Goal: Information Seeking & Learning: Learn about a topic

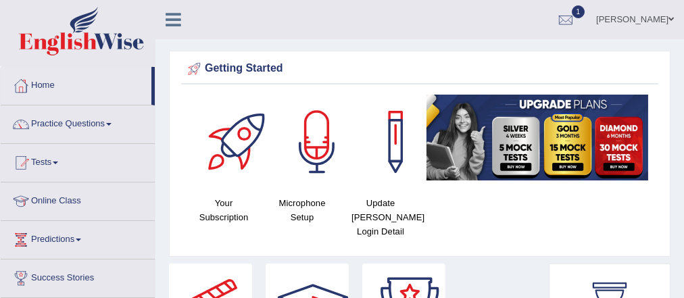
drag, startPoint x: 0, startPoint y: 0, endPoint x: 584, endPoint y: 171, distance: 608.9
click at [584, 171] on img at bounding box center [538, 138] width 222 height 86
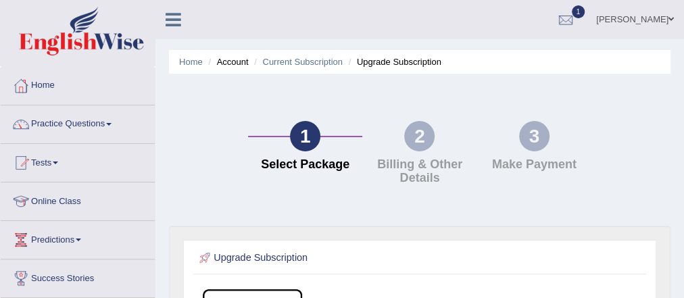
click at [638, 20] on link "[PERSON_NAME]" at bounding box center [635, 17] width 98 height 35
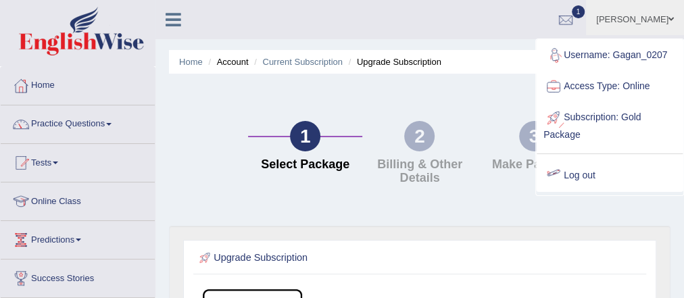
click at [574, 176] on link "Log out" at bounding box center [610, 175] width 146 height 31
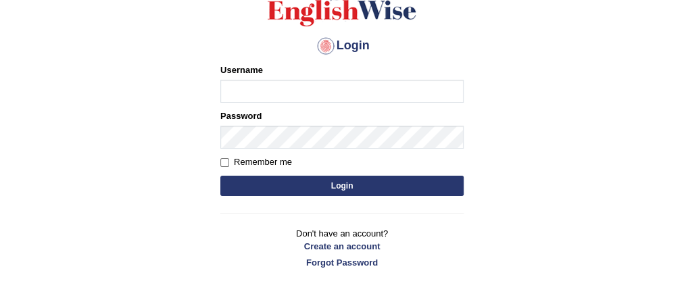
scroll to position [162, 0]
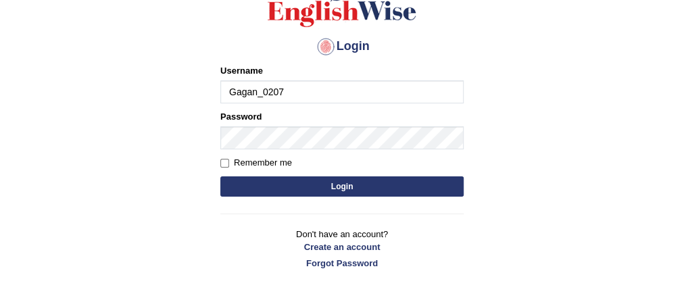
click at [298, 95] on input "Gagan_0207" at bounding box center [342, 91] width 243 height 23
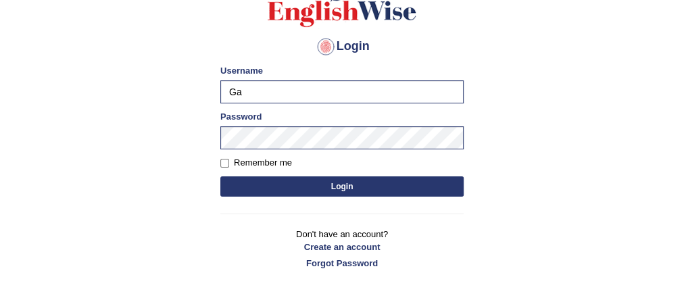
type input "G"
type input "d"
drag, startPoint x: 275, startPoint y: 91, endPoint x: 222, endPoint y: 89, distance: 53.5
click at [222, 91] on input "Daksh_599" at bounding box center [342, 91] width 243 height 23
type input "Daksh_599"
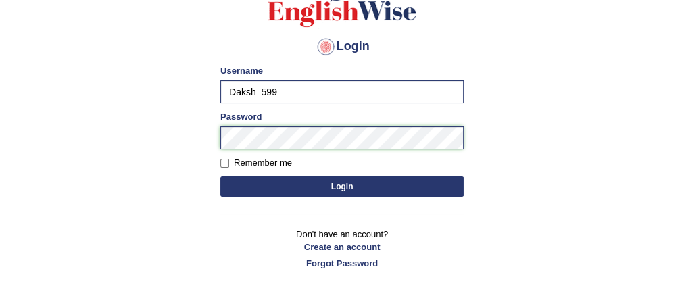
click at [216, 133] on div "Login Please fix the following errors: Username Daksh_599 Password Remember me …" at bounding box center [342, 119] width 266 height 339
click at [245, 185] on button "Login" at bounding box center [342, 187] width 243 height 20
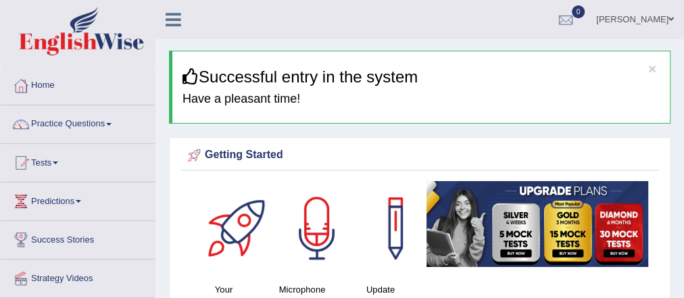
click at [663, 19] on link "Daksh" at bounding box center [635, 17] width 98 height 35
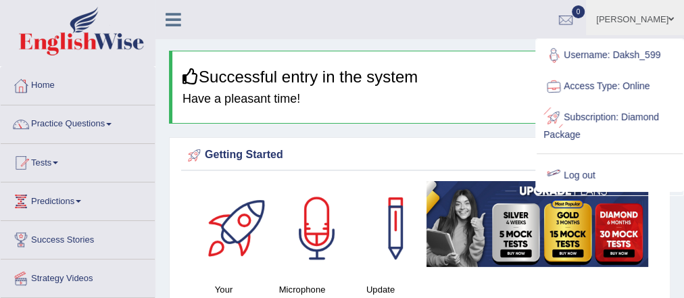
click at [467, 73] on h3 "Successful entry in the system" at bounding box center [422, 77] width 478 height 18
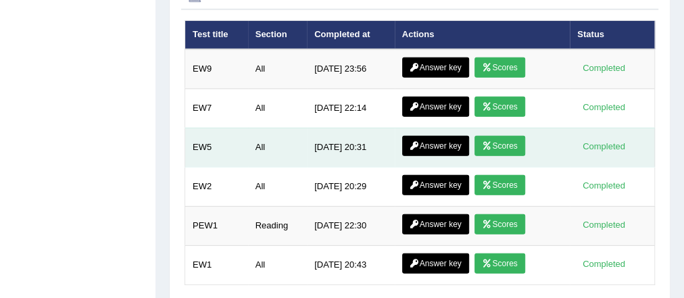
scroll to position [1920, 0]
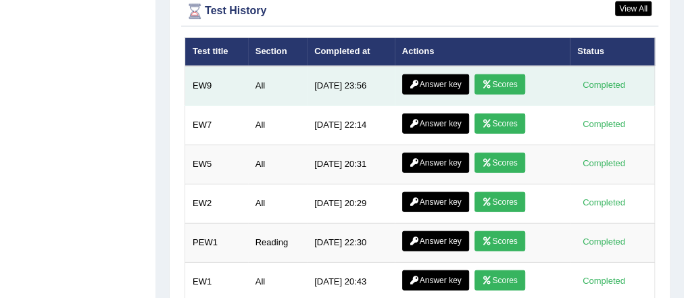
click at [509, 75] on link "Scores" at bounding box center [500, 84] width 50 height 20
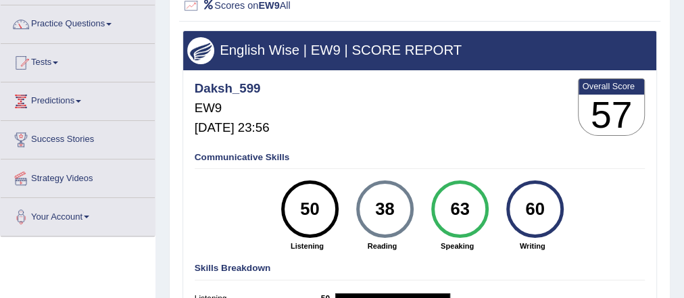
scroll to position [54, 0]
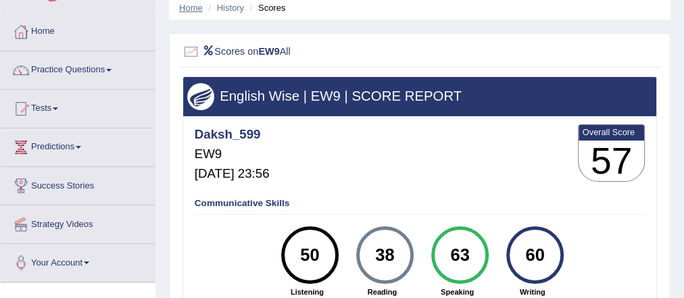
click at [185, 7] on link "Home" at bounding box center [191, 8] width 24 height 10
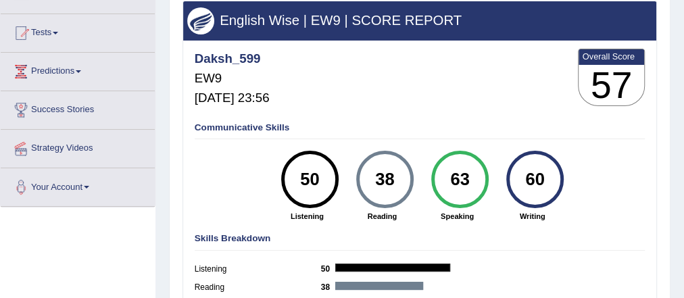
scroll to position [320, 0]
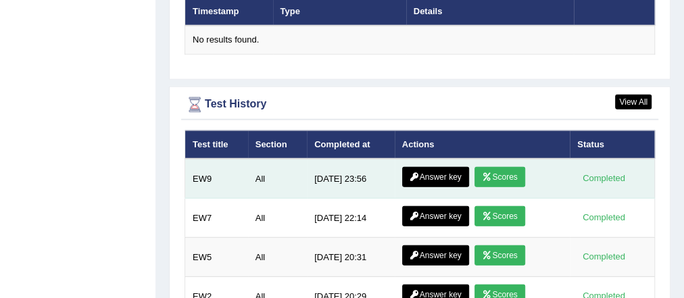
scroll to position [1795, 0]
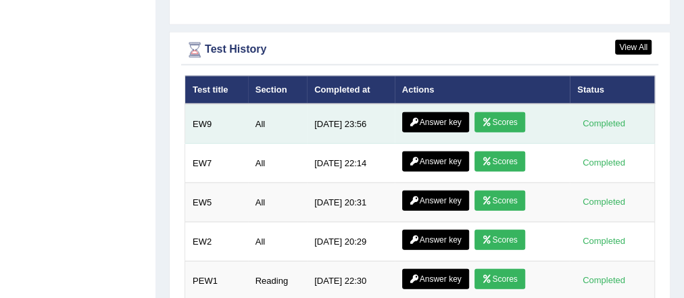
click at [420, 112] on link "Answer key" at bounding box center [435, 122] width 67 height 20
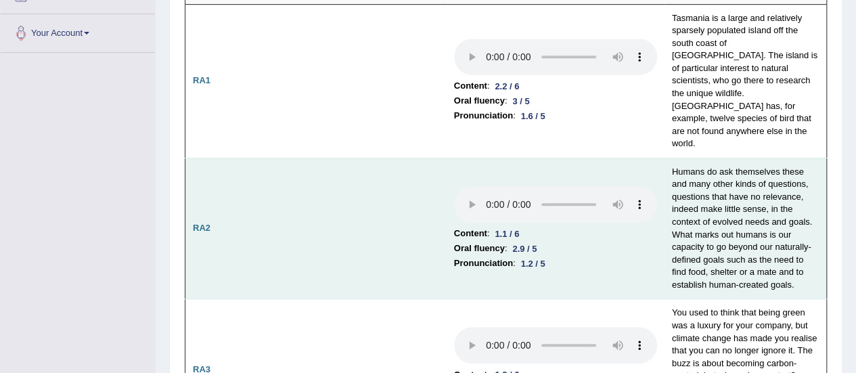
scroll to position [352, 0]
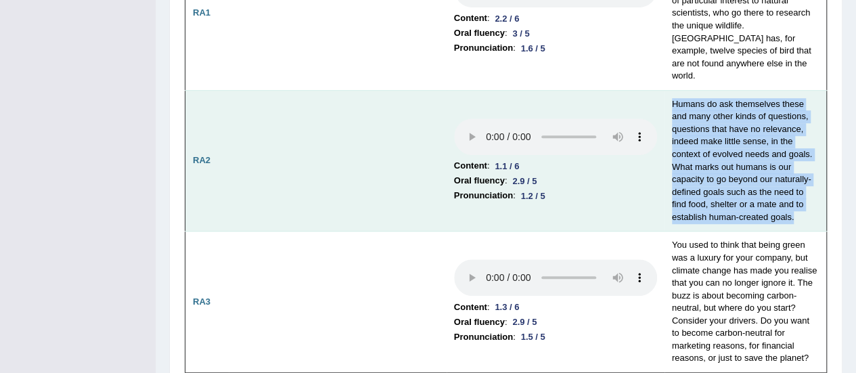
drag, startPoint x: 670, startPoint y: 73, endPoint x: 799, endPoint y: 194, distance: 177.1
click at [684, 194] on td "Humans do ask themselves these and many other kinds of questions, questions tha…" at bounding box center [745, 160] width 162 height 141
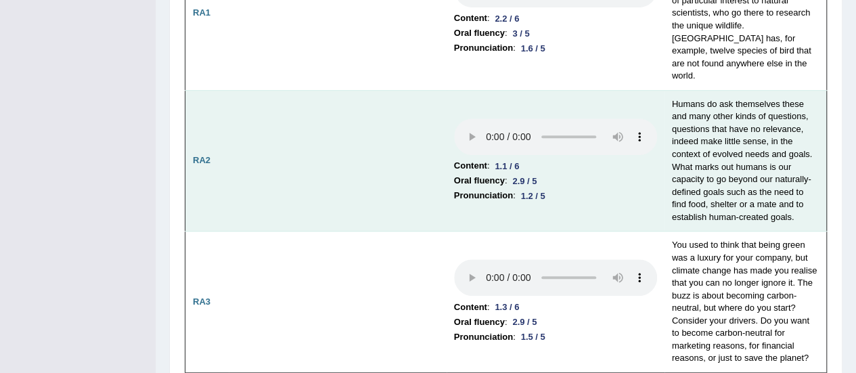
click at [634, 188] on li "Pronunciation : 1.2 / 5" at bounding box center [555, 195] width 203 height 15
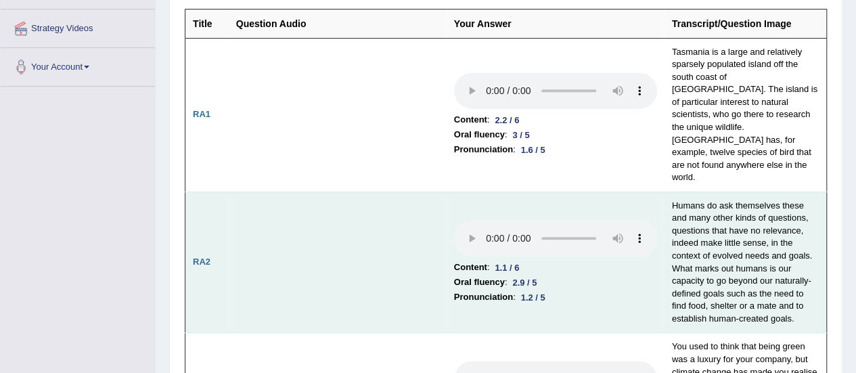
scroll to position [0, 0]
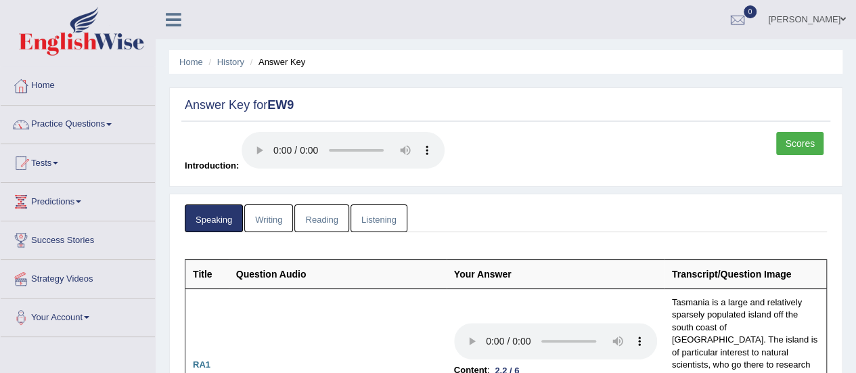
click at [280, 221] on link "Writing" at bounding box center [268, 218] width 49 height 28
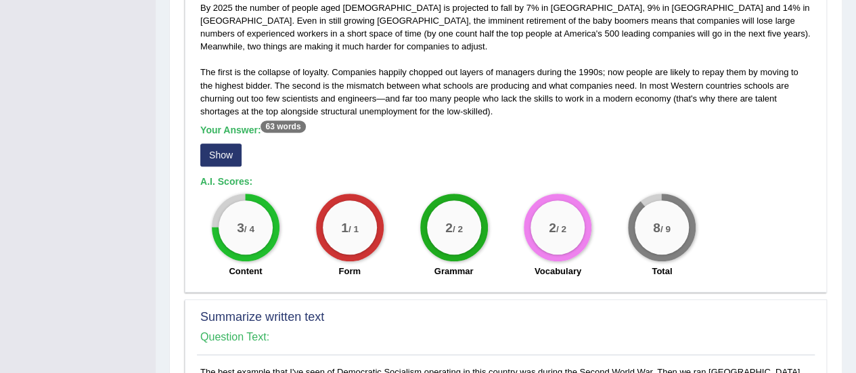
scroll to position [406, 0]
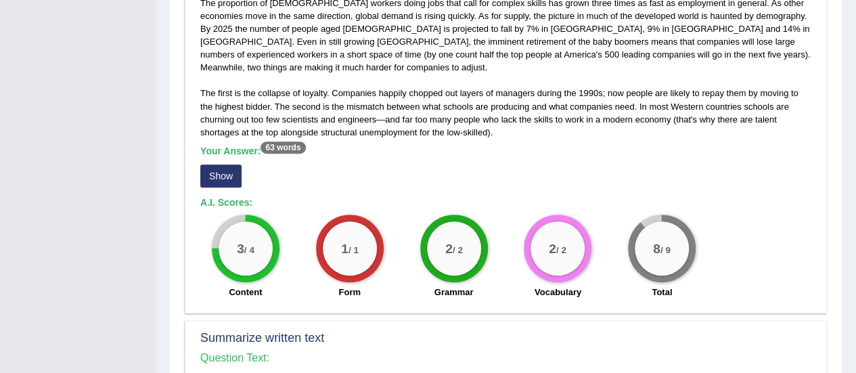
click at [203, 164] on button "Show" at bounding box center [220, 175] width 41 height 23
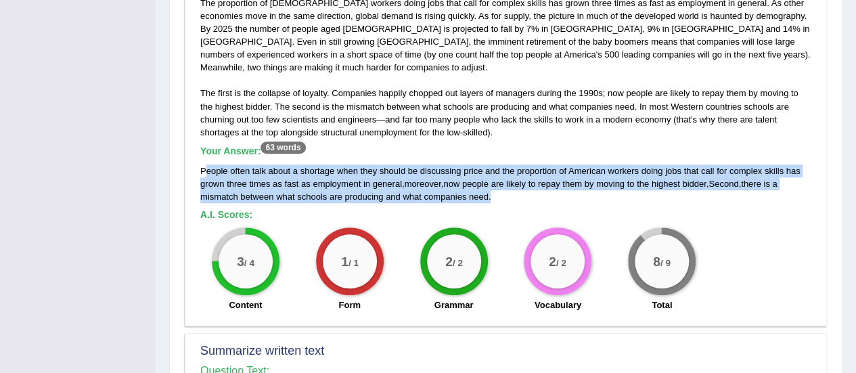
drag, startPoint x: 206, startPoint y: 159, endPoint x: 534, endPoint y: 185, distance: 329.1
click at [534, 185] on div "People often talk about a shortage when they should be discussing price and the…" at bounding box center [505, 183] width 611 height 39
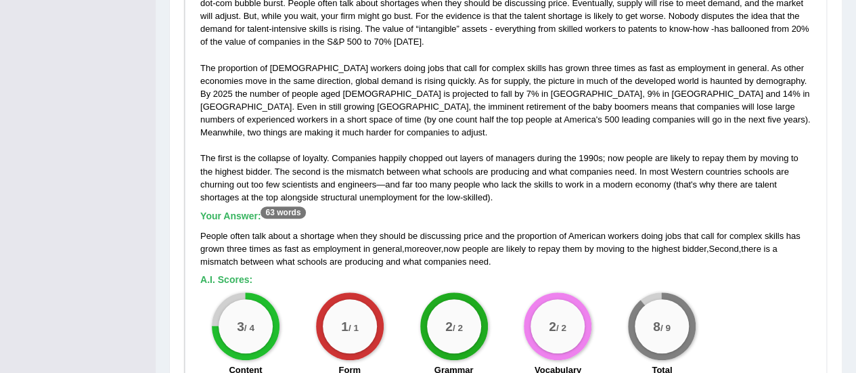
scroll to position [271, 0]
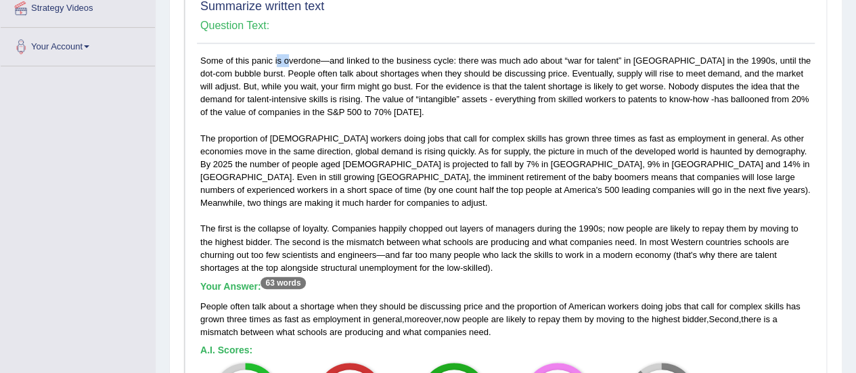
drag, startPoint x: 236, startPoint y: 60, endPoint x: 249, endPoint y: 61, distance: 12.9
click at [249, 61] on div "Some of this panic is overdone—and linked to the business cycle: there was much…" at bounding box center [506, 254] width 618 height 400
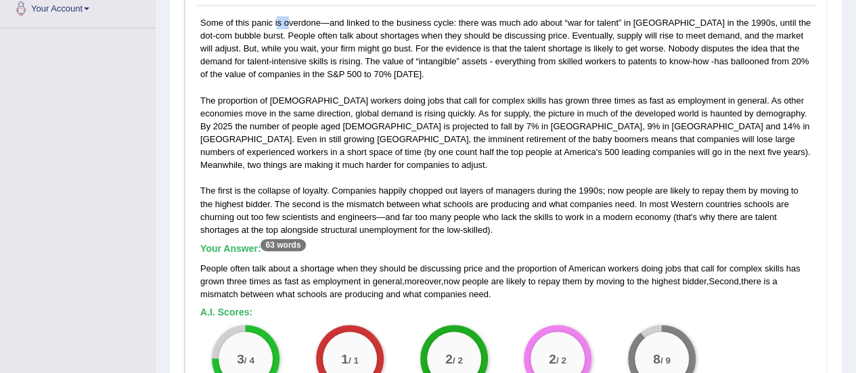
scroll to position [338, 0]
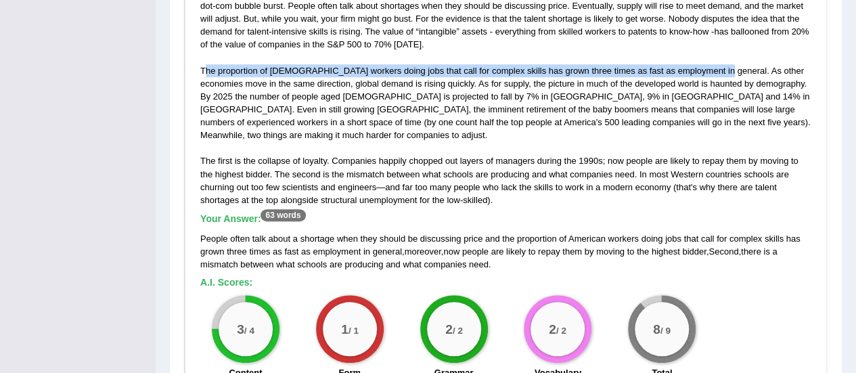
drag, startPoint x: 208, startPoint y: 70, endPoint x: 689, endPoint y: 104, distance: 482.1
click at [684, 74] on div "Some of this panic is overdone—and linked to the business cycle: there was much…" at bounding box center [506, 186] width 618 height 400
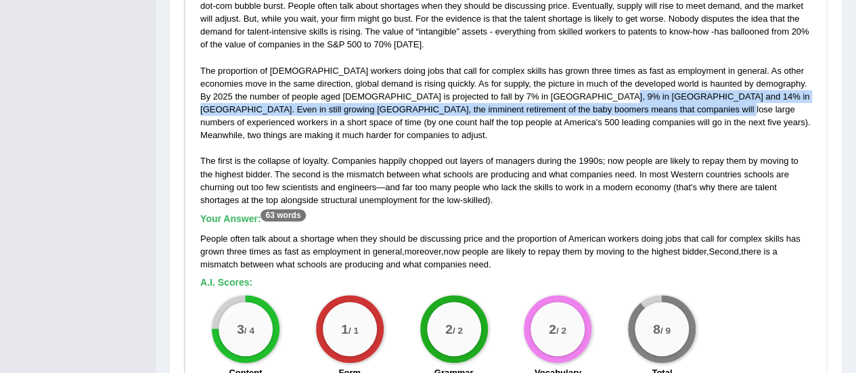
drag, startPoint x: 583, startPoint y: 94, endPoint x: 643, endPoint y: 114, distance: 62.7
click at [643, 114] on div "Some of this panic is overdone—and linked to the business cycle: there was much…" at bounding box center [506, 186] width 618 height 400
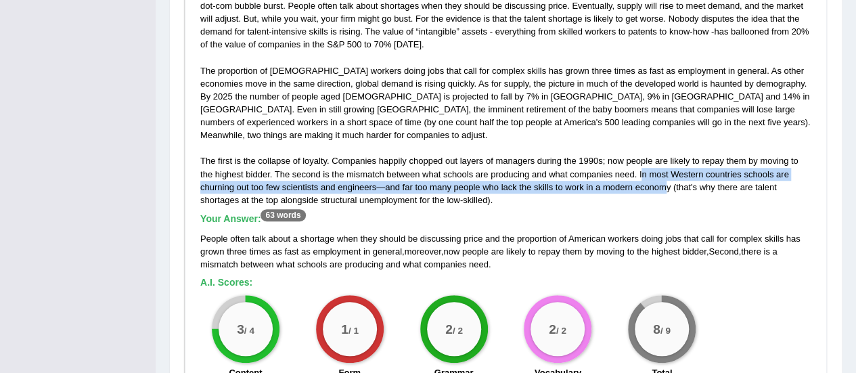
drag, startPoint x: 643, startPoint y: 164, endPoint x: 667, endPoint y: 172, distance: 25.9
click at [667, 172] on div "Some of this panic is overdone—and linked to the business cycle: there was much…" at bounding box center [506, 186] width 618 height 400
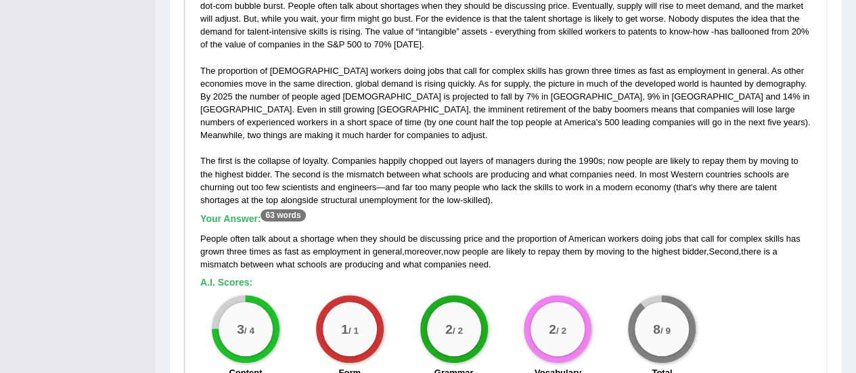
click at [400, 277] on h5 "A.I. Scores:" at bounding box center [505, 282] width 611 height 10
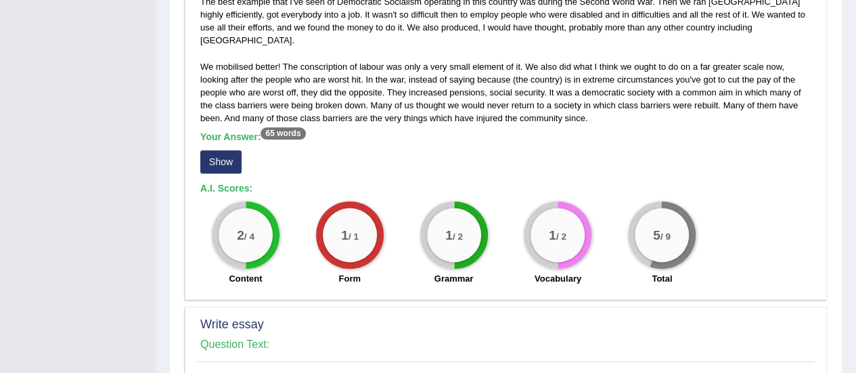
scroll to position [812, 0]
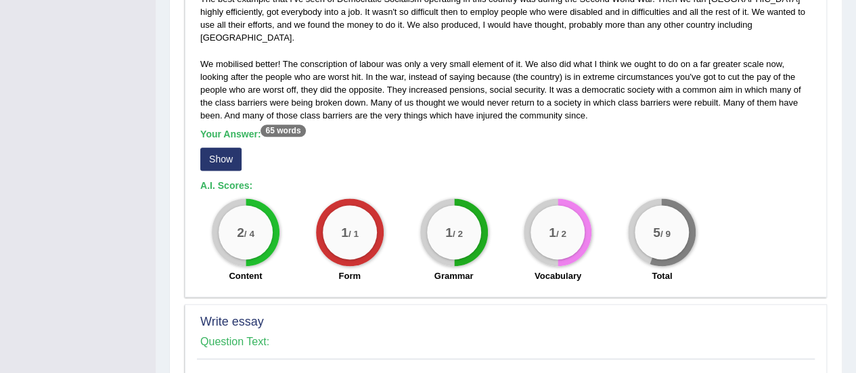
drag, startPoint x: 219, startPoint y: 139, endPoint x: 252, endPoint y: 136, distance: 32.6
click at [219, 147] on button "Show" at bounding box center [220, 158] width 41 height 23
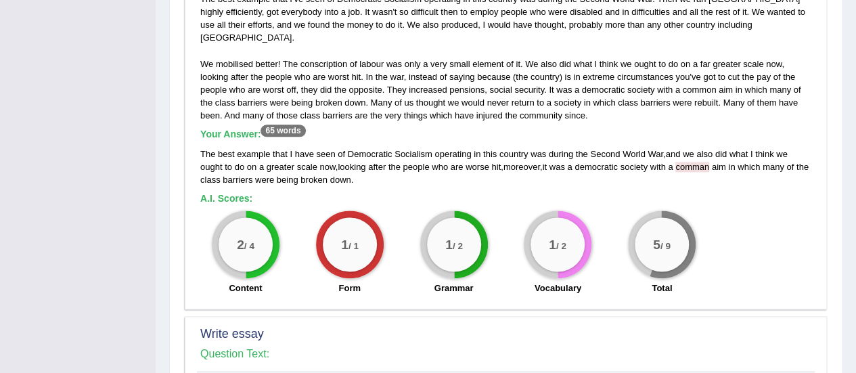
scroll to position [744, 0]
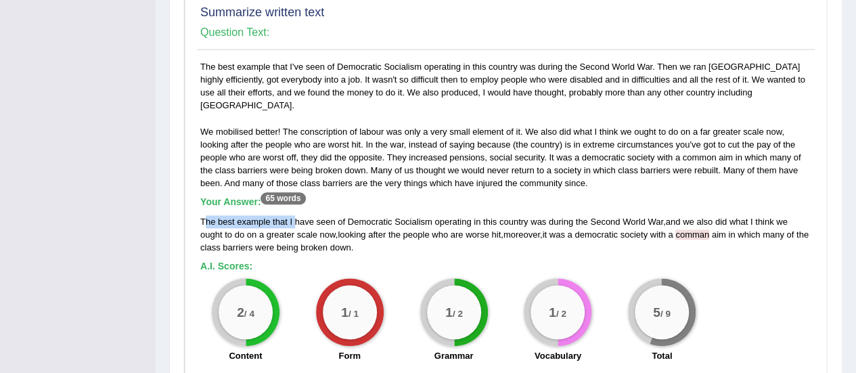
drag, startPoint x: 204, startPoint y: 192, endPoint x: 304, endPoint y: 218, distance: 103.4
click at [294, 215] on div "The best example that I have seen of Democratic Socialism operating in this cou…" at bounding box center [505, 234] width 611 height 39
drag, startPoint x: 211, startPoint y: 48, endPoint x: 290, endPoint y: 44, distance: 79.2
click at [290, 44] on div "Summarize written text Question Text: The best example that I've seen of Democr…" at bounding box center [506, 186] width 642 height 382
drag, startPoint x: 285, startPoint y: 193, endPoint x: 300, endPoint y: 193, distance: 14.9
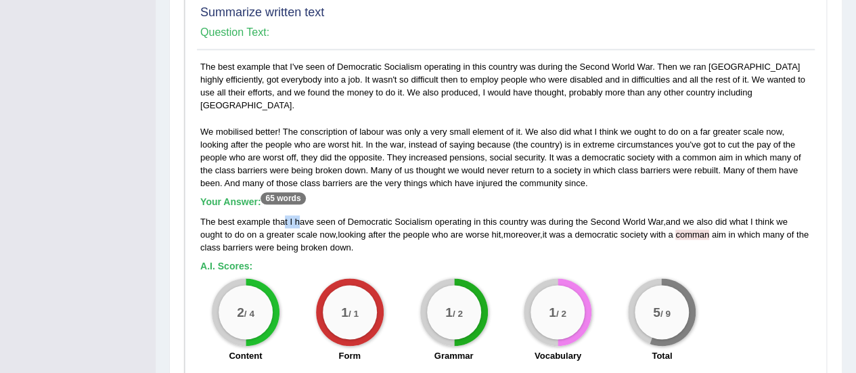
click at [300, 215] on div "The best example that I have seen of Democratic Socialism operating in this cou…" at bounding box center [505, 234] width 611 height 39
drag, startPoint x: 684, startPoint y: 195, endPoint x: 703, endPoint y: 193, distance: 18.5
click at [684, 215] on div "The best example that I have seen of Democratic Socialism operating in this cou…" at bounding box center [505, 234] width 611 height 39
drag, startPoint x: 200, startPoint y: 191, endPoint x: 277, endPoint y: 191, distance: 76.4
click at [277, 215] on div "The best example that I have seen of Democratic Socialism operating in this cou…" at bounding box center [505, 234] width 611 height 39
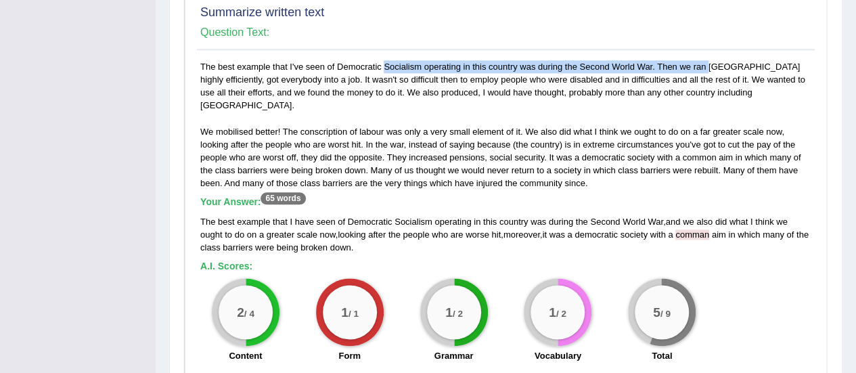
drag, startPoint x: 335, startPoint y: 50, endPoint x: 662, endPoint y: 55, distance: 326.7
click at [662, 60] on div "The best example that I've seen of Democratic Socialism operating in this count…" at bounding box center [506, 214] width 618 height 309
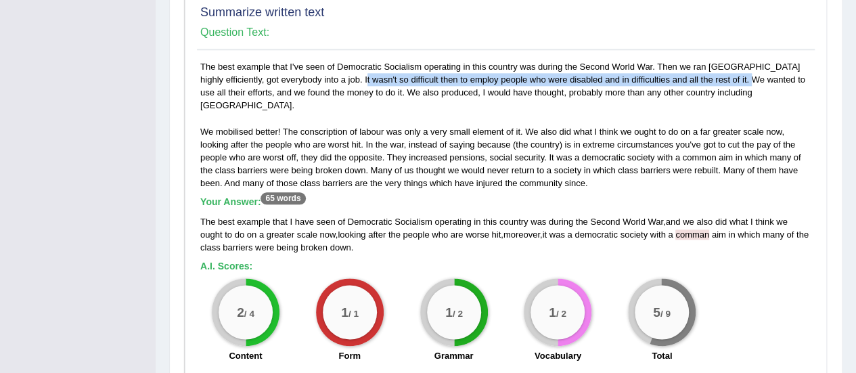
drag, startPoint x: 299, startPoint y: 68, endPoint x: 683, endPoint y: 67, distance: 384.2
click at [683, 67] on div "The best example that I've seen of Democratic Socialism operating in this count…" at bounding box center [506, 214] width 618 height 309
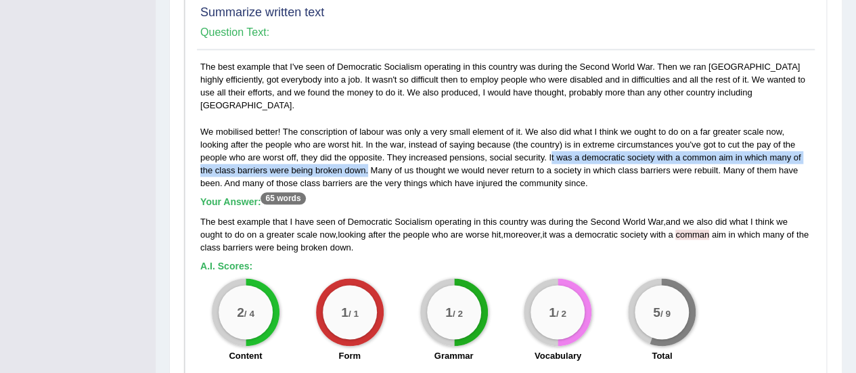
drag, startPoint x: 550, startPoint y: 131, endPoint x: 368, endPoint y: 143, distance: 182.4
click at [368, 143] on div "The best example that I've seen of Democratic Socialism operating in this count…" at bounding box center [506, 214] width 618 height 309
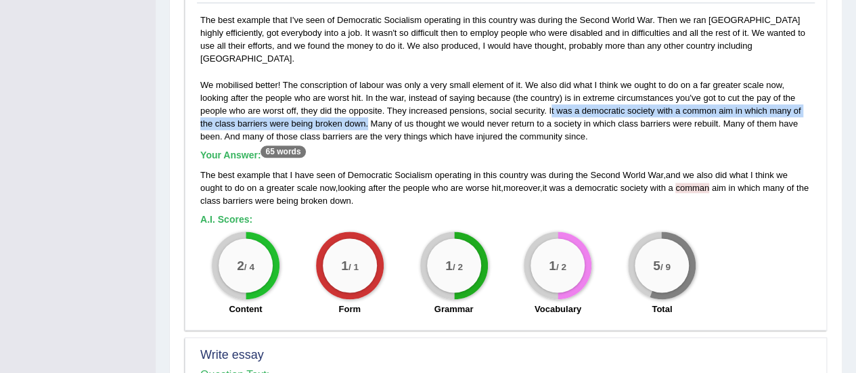
scroll to position [812, 0]
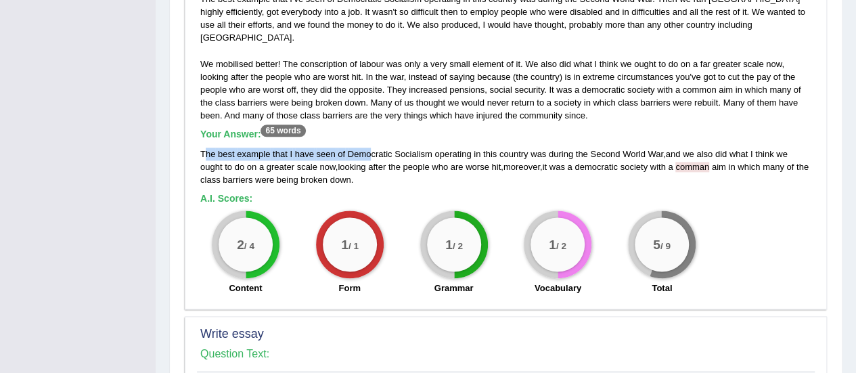
drag, startPoint x: 207, startPoint y: 124, endPoint x: 368, endPoint y: 124, distance: 161.0
click at [368, 147] on div "The best example that I have seen of Democratic Socialism operating in this cou…" at bounding box center [505, 166] width 611 height 39
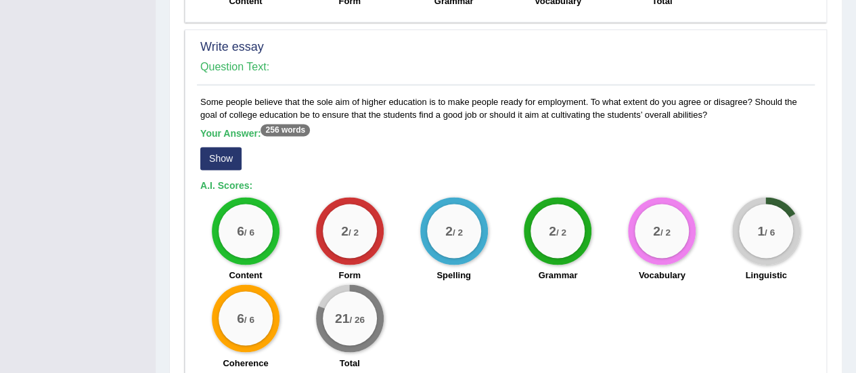
scroll to position [1142, 0]
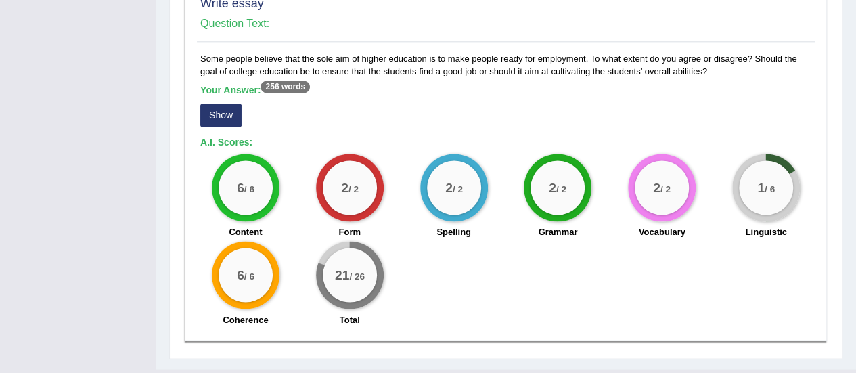
click at [226, 103] on button "Show" at bounding box center [220, 114] width 41 height 23
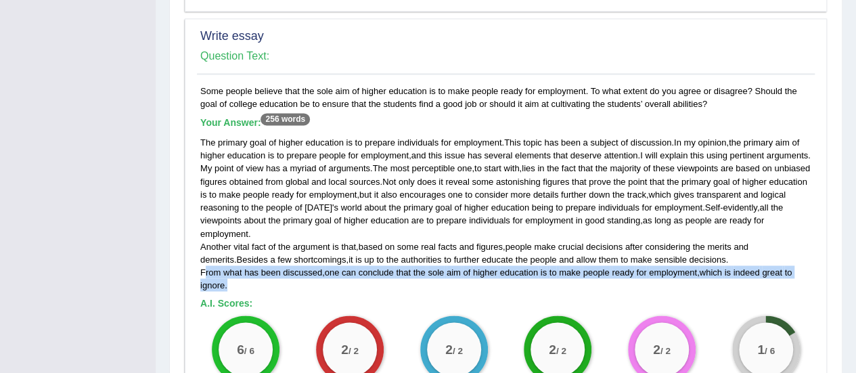
drag, startPoint x: 206, startPoint y: 255, endPoint x: 255, endPoint y: 271, distance: 52.0
click at [255, 271] on div "The primary goal of higher education is to prepare individuals for employment .…" at bounding box center [505, 213] width 611 height 155
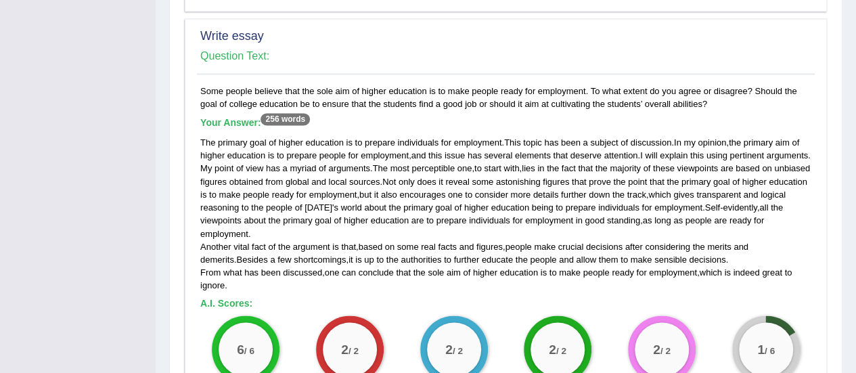
click at [448, 298] on h5 "A.I. Scores:" at bounding box center [505, 303] width 611 height 10
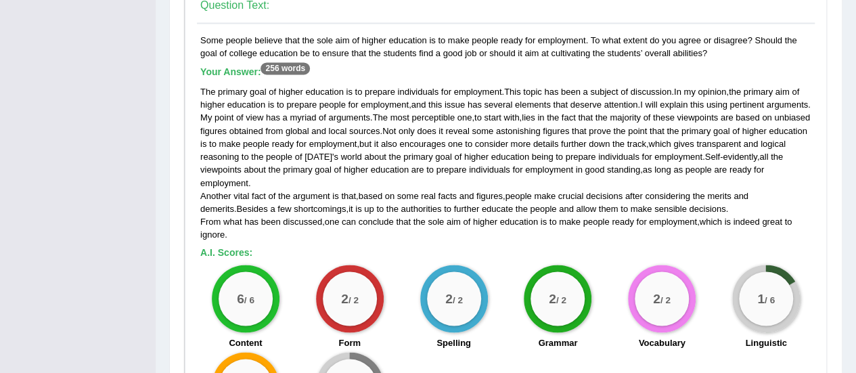
scroll to position [1161, 0]
